Goal: Transaction & Acquisition: Purchase product/service

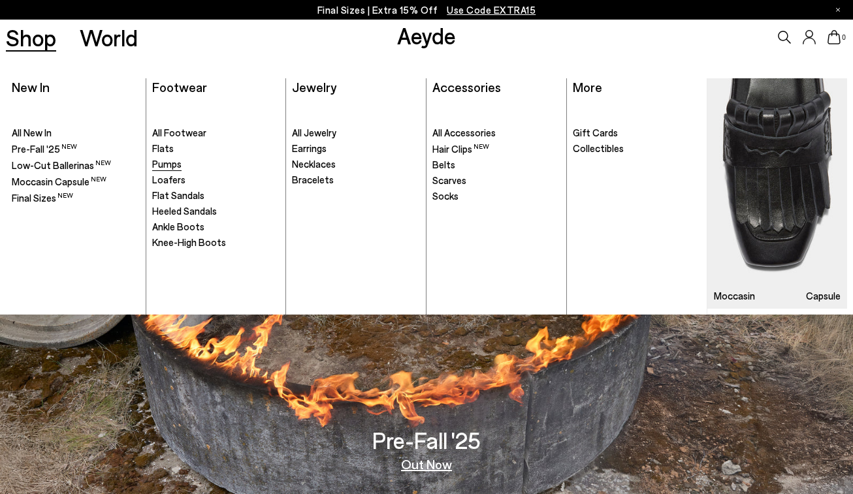
click at [167, 167] on span "Pumps" at bounding box center [166, 164] width 29 height 12
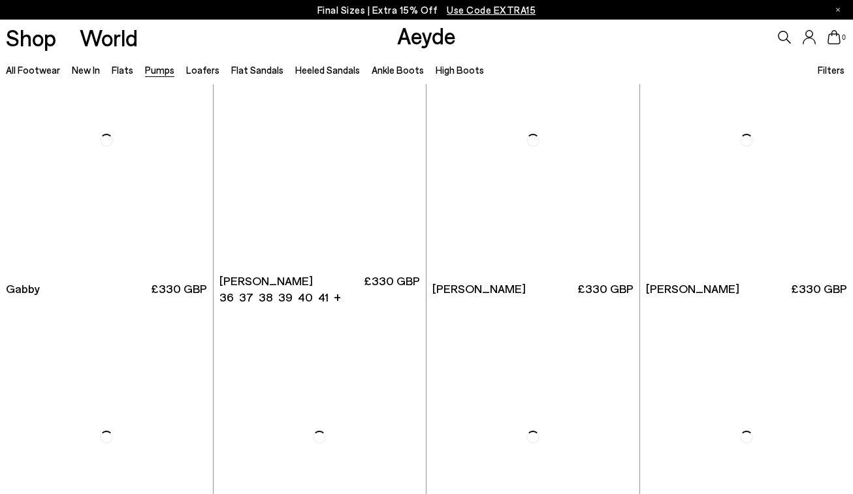
scroll to position [1862, 0]
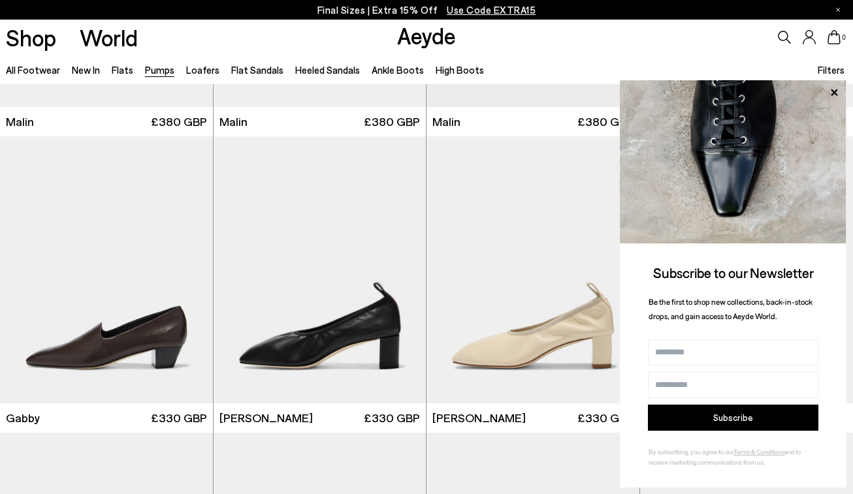
scroll to position [1714, 0]
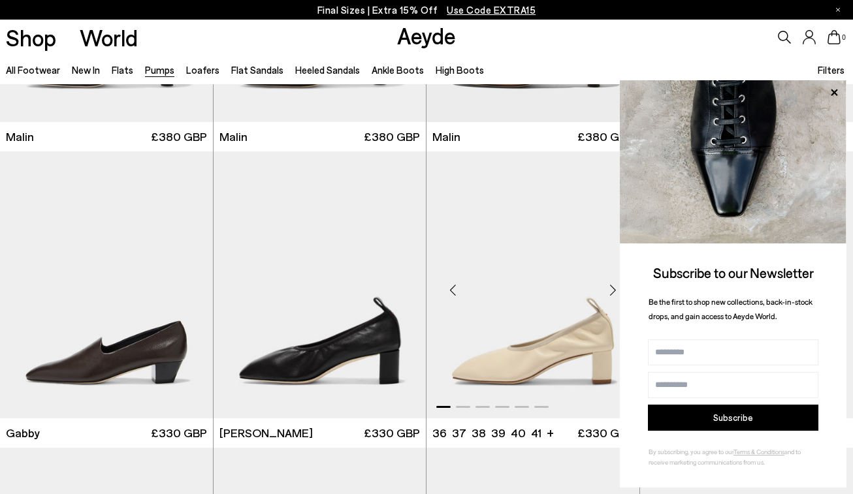
click at [550, 291] on img "1 / 6" at bounding box center [532, 285] width 213 height 267
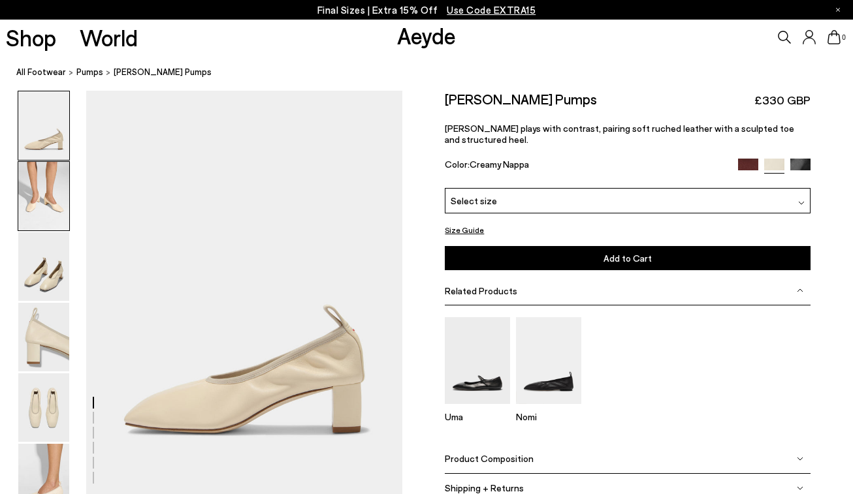
click at [37, 219] on img at bounding box center [43, 196] width 51 height 69
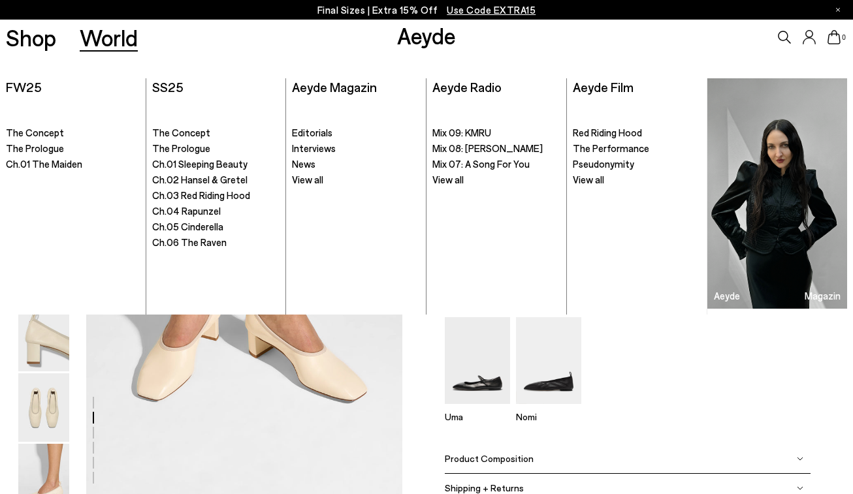
scroll to position [407, 0]
